Goal: Information Seeking & Learning: Understand process/instructions

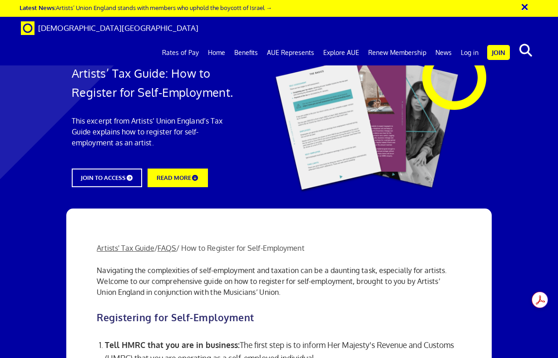
scroll to position [0, 1]
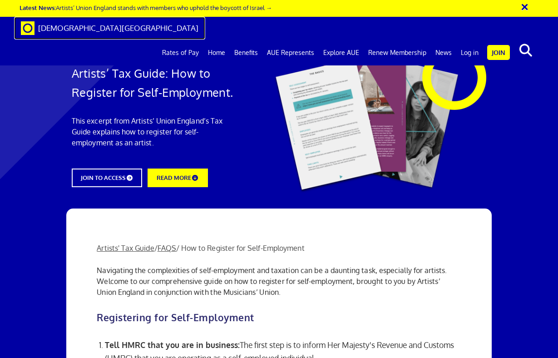
click at [102, 31] on span "[DEMOGRAPHIC_DATA][GEOGRAPHIC_DATA]" at bounding box center [118, 28] width 160 height 10
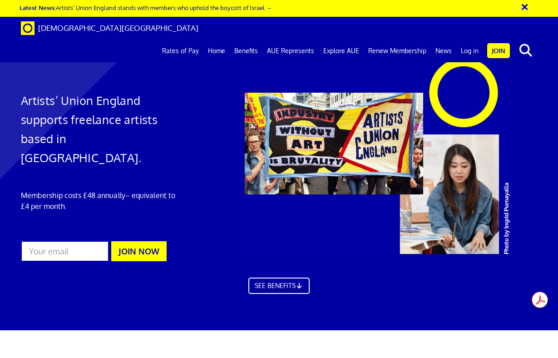
scroll to position [0, 1]
